Goal: Communication & Community: Answer question/provide support

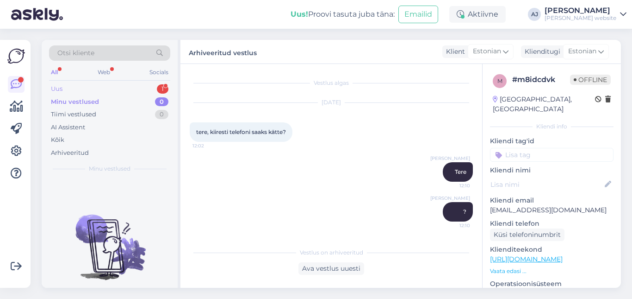
click at [58, 87] on div "Uus" at bounding box center [57, 88] width 12 height 9
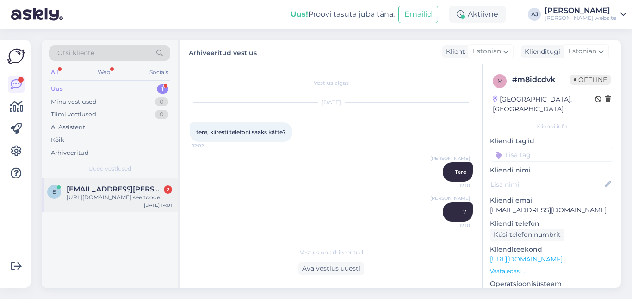
click at [102, 194] on div "[URL][DOMAIN_NAME] see toode" at bounding box center [120, 197] width 106 height 8
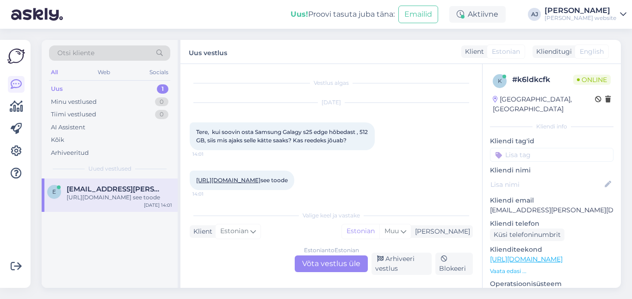
scroll to position [11, 0]
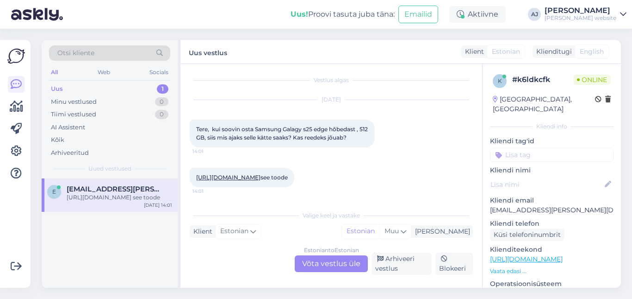
click at [321, 260] on div "Estonian to Estonian Võta vestlus üle" at bounding box center [331, 263] width 73 height 17
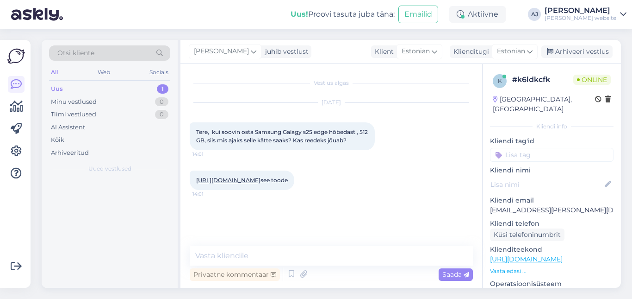
scroll to position [0, 0]
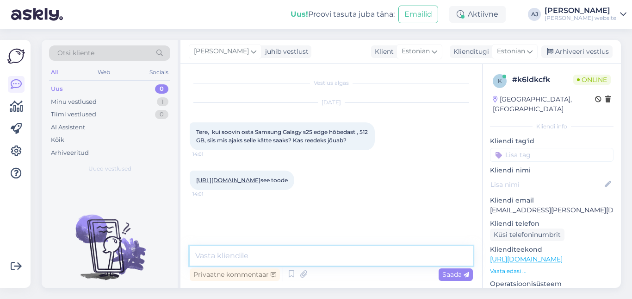
click at [213, 256] on textarea at bounding box center [331, 255] width 283 height 19
type textarea "Tere"
click at [451, 270] on div "Saada" at bounding box center [456, 274] width 34 height 12
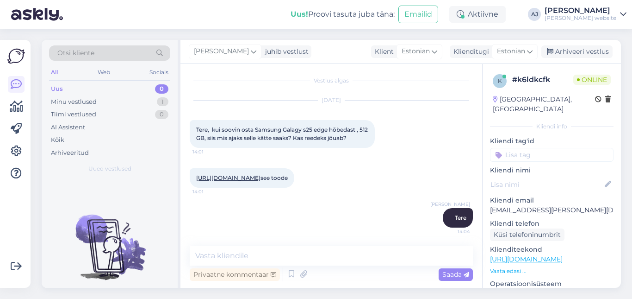
click at [261, 174] on link "[URL][DOMAIN_NAME]" at bounding box center [228, 177] width 64 height 7
click at [212, 252] on textarea at bounding box center [331, 255] width 283 height 19
type textarea "tarne esindusse 1-2 tp"
click at [458, 274] on span "Saada" at bounding box center [456, 274] width 27 height 8
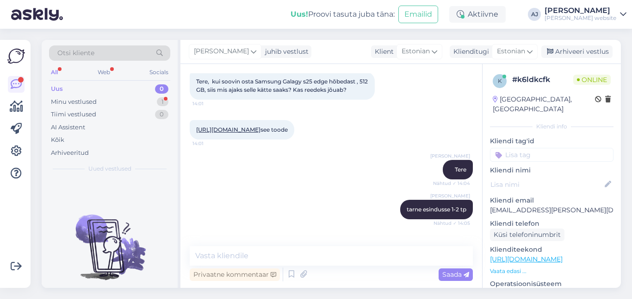
scroll to position [130, 0]
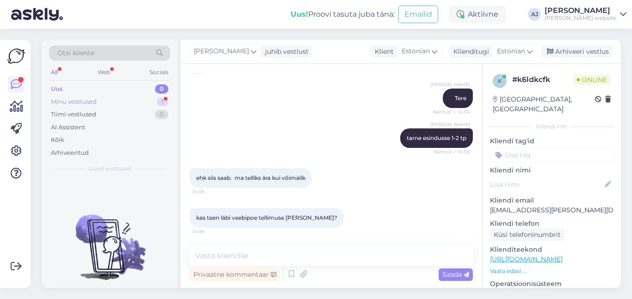
click at [66, 99] on div "Minu vestlused" at bounding box center [74, 101] width 46 height 9
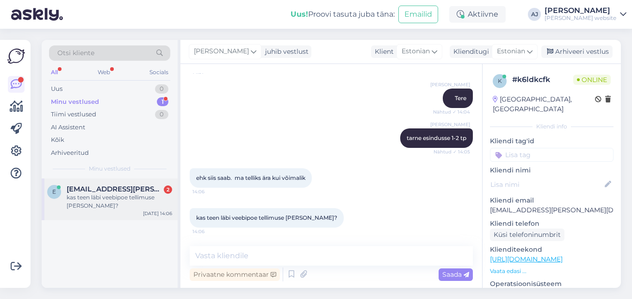
click at [89, 191] on span "[EMAIL_ADDRESS][PERSON_NAME][DOMAIN_NAME]" at bounding box center [115, 189] width 96 height 8
click at [215, 258] on textarea at bounding box center [331, 255] width 283 height 19
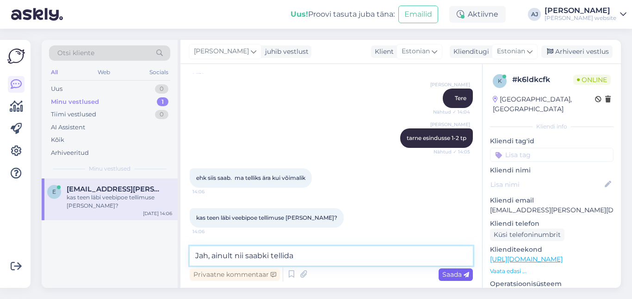
type textarea "Jah, ainult nii saabki tellida"
click at [449, 274] on span "Saada" at bounding box center [456, 274] width 27 height 8
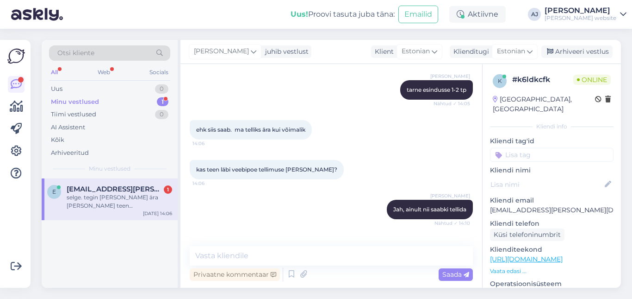
scroll to position [210, 0]
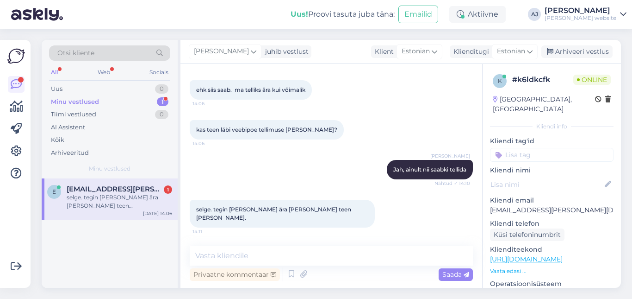
click at [93, 192] on span "[EMAIL_ADDRESS][PERSON_NAME][DOMAIN_NAME]" at bounding box center [115, 189] width 96 height 8
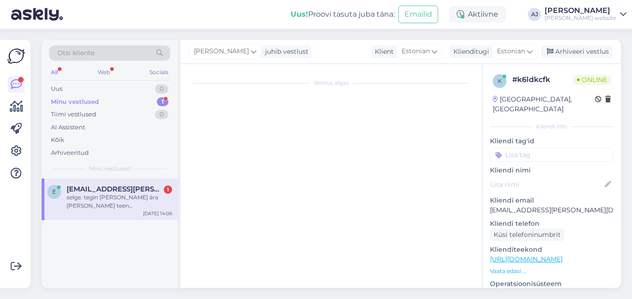
scroll to position [0, 0]
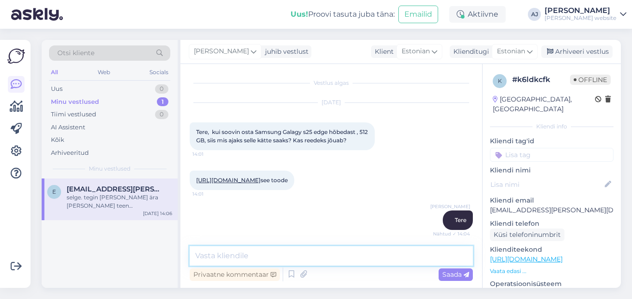
click at [219, 251] on textarea at bounding box center [331, 255] width 283 height 19
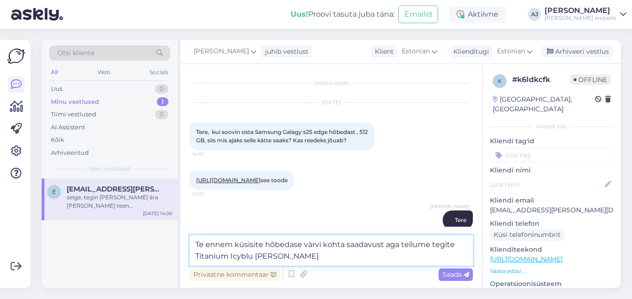
click at [253, 254] on textarea "Te ennem küsisite hõbedase värvi kohta saadavust aga tellume tegite Titanium Ic…" at bounding box center [331, 250] width 283 height 31
type textarea "Te ennem küsisite hõbedase värvi kohta saadavust aga tellume tegite Titanium Ic…"
click at [294, 255] on textarea "Te ennem küsisite hõbedase värvi kohta saadavust aga tellume tegite Titanium Ic…" at bounding box center [331, 250] width 283 height 31
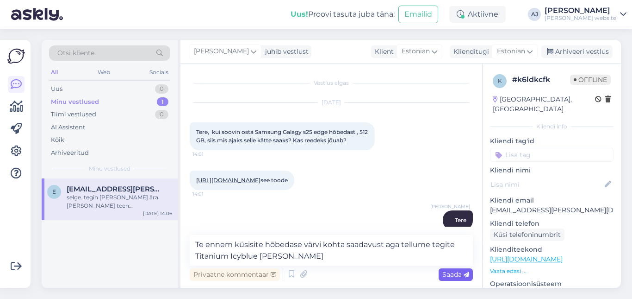
click at [454, 275] on span "Saada" at bounding box center [456, 274] width 27 height 8
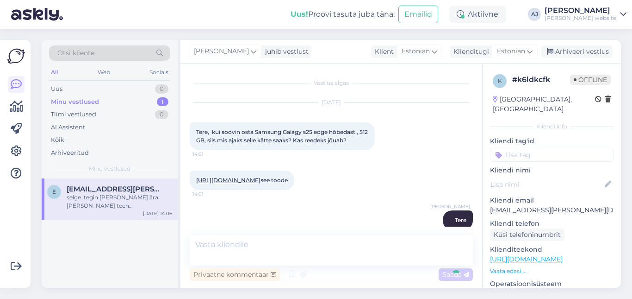
scroll to position [258, 0]
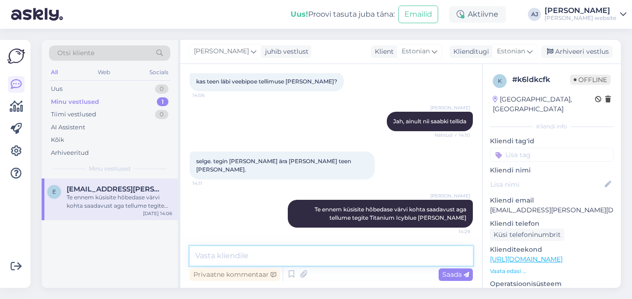
click at [225, 255] on textarea at bounding box center [331, 255] width 283 height 19
type textarea "[PERSON_NAME] ei ole partnerlaos"
drag, startPoint x: 448, startPoint y: 275, endPoint x: 424, endPoint y: 249, distance: 35.7
click at [448, 275] on span "Saada" at bounding box center [456, 274] width 27 height 8
